Goal: Communication & Community: Answer question/provide support

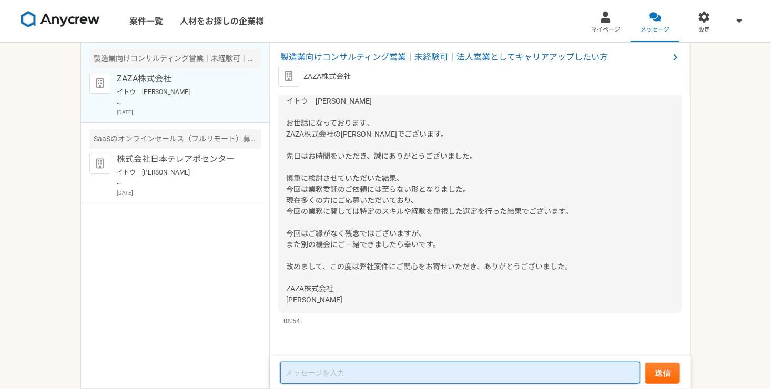
click at [346, 382] on textarea at bounding box center [460, 373] width 360 height 22
type textarea "g"
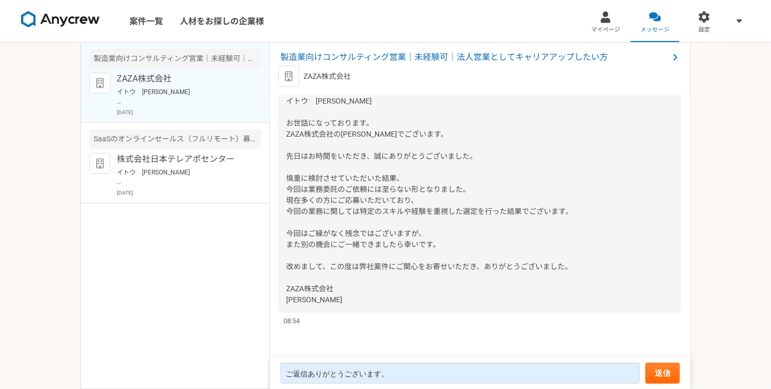
click at [732, 50] on div "案件一覧 人材をお探しの企業様 マイページ メッセージ 設定 製造業向けコンサルティング営業｜未経験可｜法人営業としてキャリアアップしたい方 ZAZA株式会社…" at bounding box center [385, 194] width 771 height 389
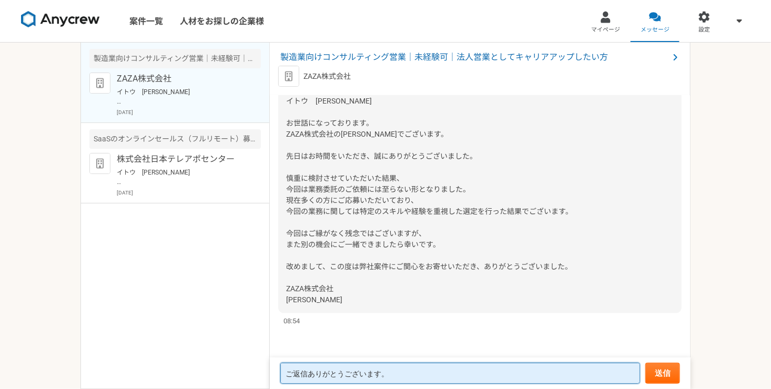
click at [398, 376] on textarea "ご返信ありがとうございます。" at bounding box center [460, 373] width 360 height 21
type textarea "ご返信ありがとうございます。　[DATE]に面接ありがとうございました"
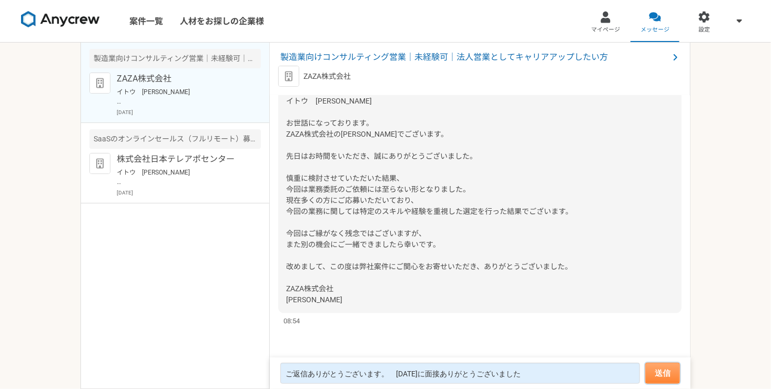
click at [661, 375] on button "送信" at bounding box center [662, 373] width 35 height 21
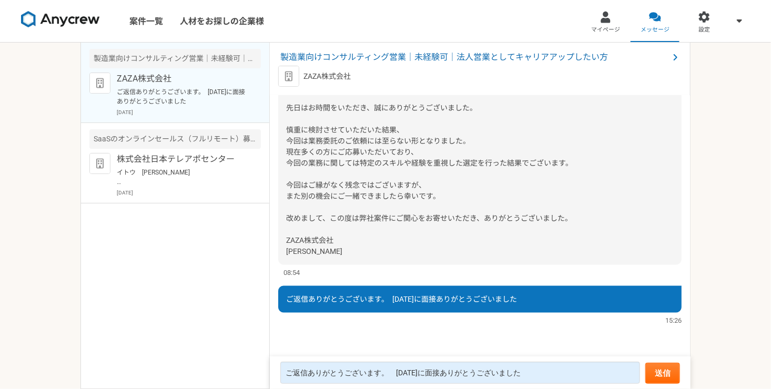
click at [63, 17] on img at bounding box center [60, 19] width 79 height 17
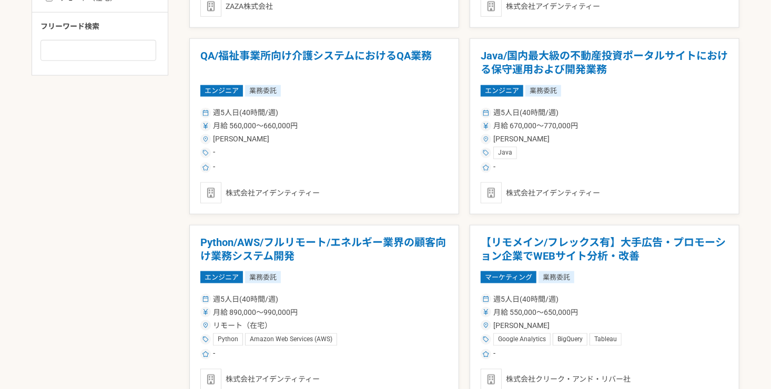
scroll to position [568, 0]
